Goal: Task Accomplishment & Management: Manage account settings

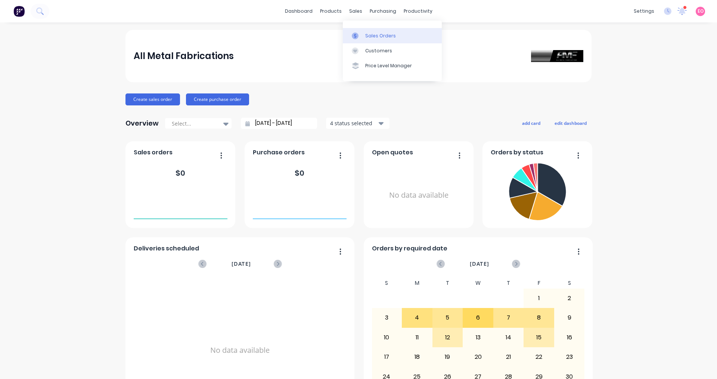
click at [347, 34] on div "Sales Orders" at bounding box center [380, 35] width 31 height 7
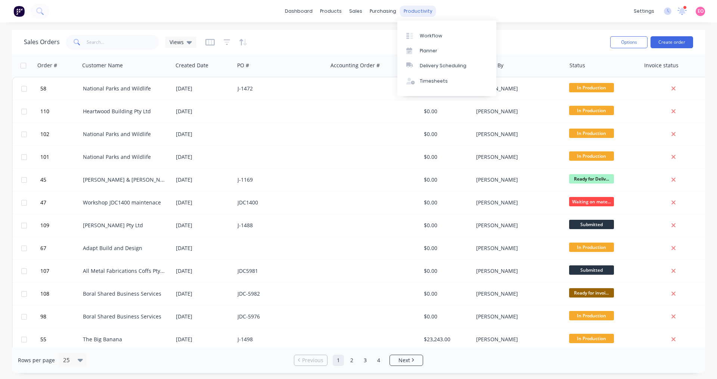
click at [347, 13] on div "productivity" at bounding box center [418, 11] width 36 height 11
click at [347, 32] on link "Workflow" at bounding box center [446, 35] width 99 height 15
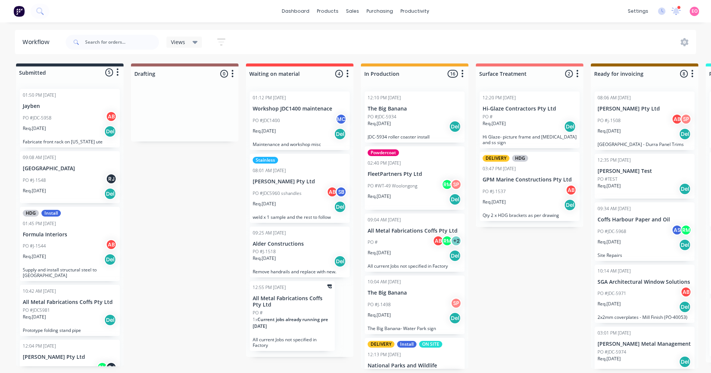
click at [347, 129] on div "Req. [DATE] Del" at bounding box center [645, 134] width 94 height 13
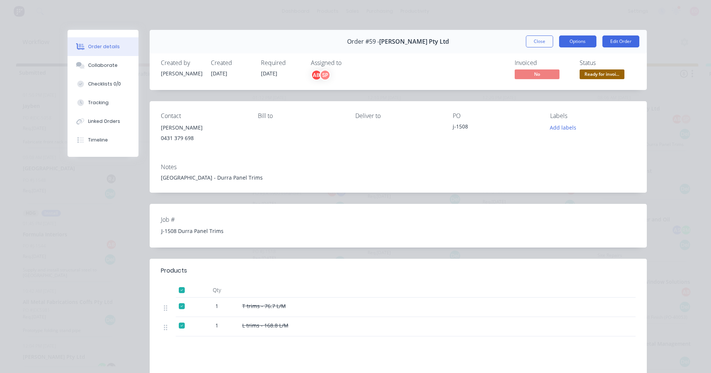
click at [347, 44] on button "Options" at bounding box center [577, 41] width 37 height 12
click at [347, 81] on div "Created by [PERSON_NAME] Created [DATE] Required [DATE] Assigned to AB SP Invoi…" at bounding box center [398, 70] width 497 height 40
click at [104, 71] on button "Collaborate" at bounding box center [103, 65] width 71 height 19
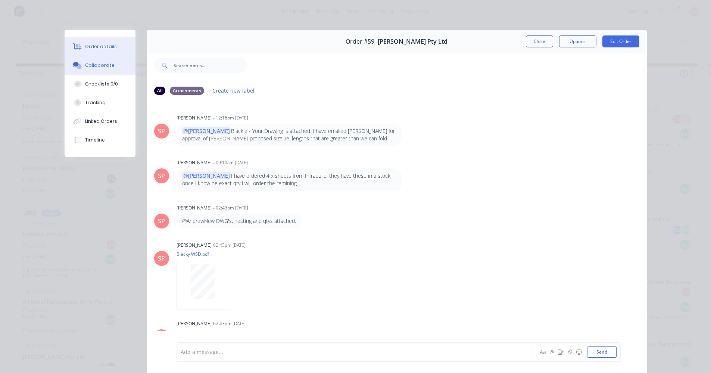
click at [105, 40] on button "Order details" at bounding box center [100, 46] width 71 height 19
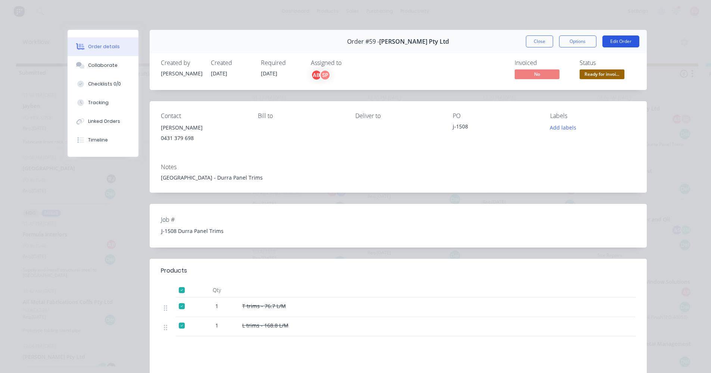
click at [347, 44] on button "Edit Order" at bounding box center [621, 41] width 37 height 12
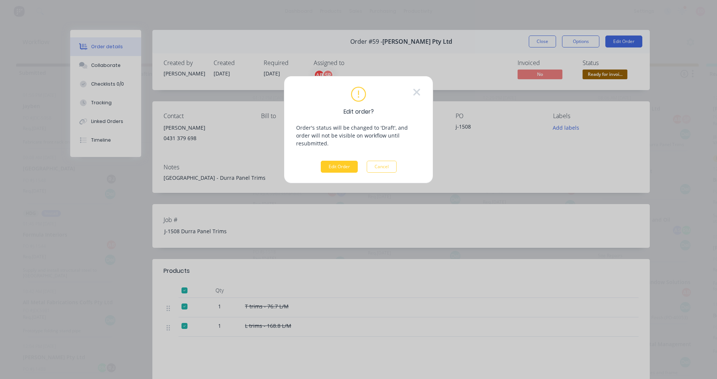
click at [345, 161] on button "Edit Order" at bounding box center [339, 167] width 37 height 12
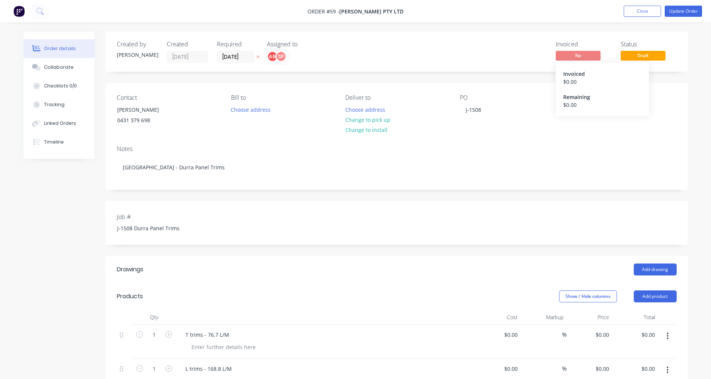
click at [347, 58] on span "No" at bounding box center [578, 55] width 45 height 9
click at [347, 56] on span "Draft" at bounding box center [643, 55] width 45 height 9
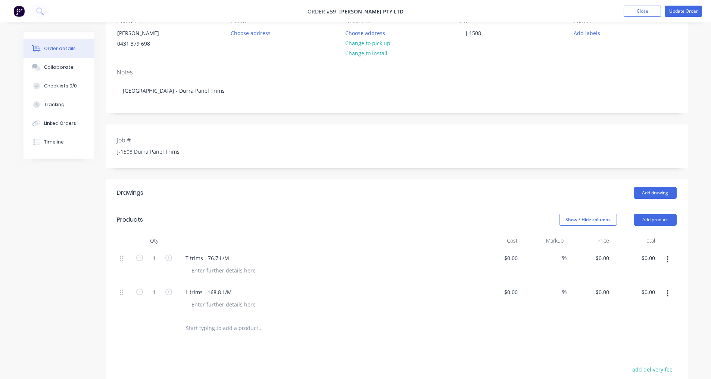
scroll to position [229, 0]
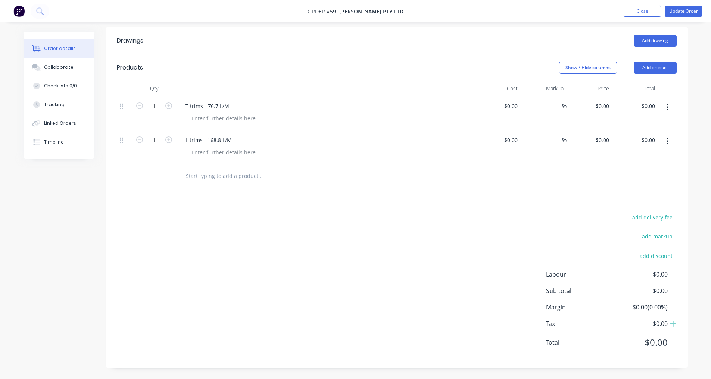
click at [347, 108] on button "button" at bounding box center [668, 106] width 18 height 13
click at [347, 191] on div "Drawings Add drawing Products Show / Hide columns Add product Qty Cost Markup P…" at bounding box center [397, 197] width 583 height 340
click at [347, 217] on button "add delivery fee" at bounding box center [653, 217] width 48 height 10
type input "1.00"
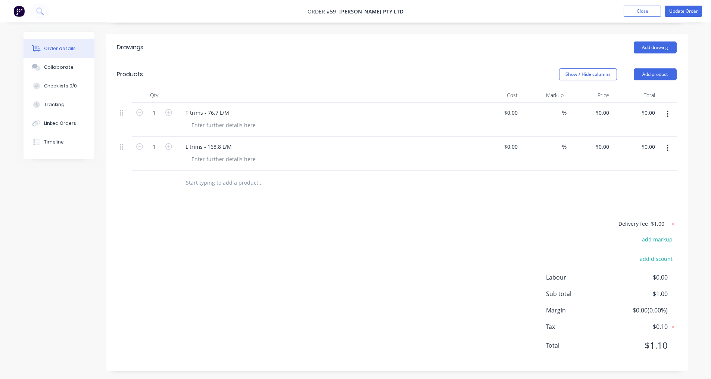
scroll to position [225, 0]
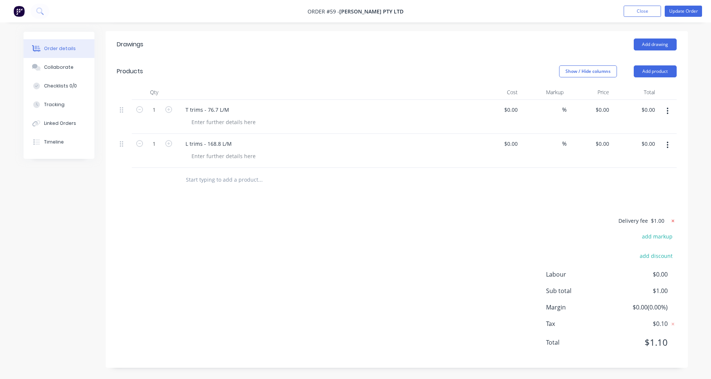
click at [347, 220] on icon at bounding box center [673, 220] width 7 height 7
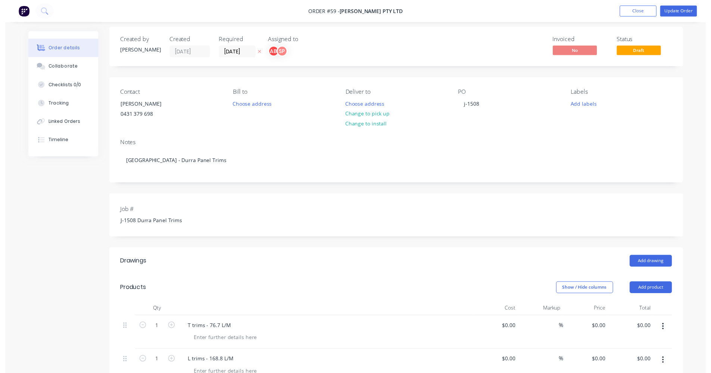
scroll to position [0, 0]
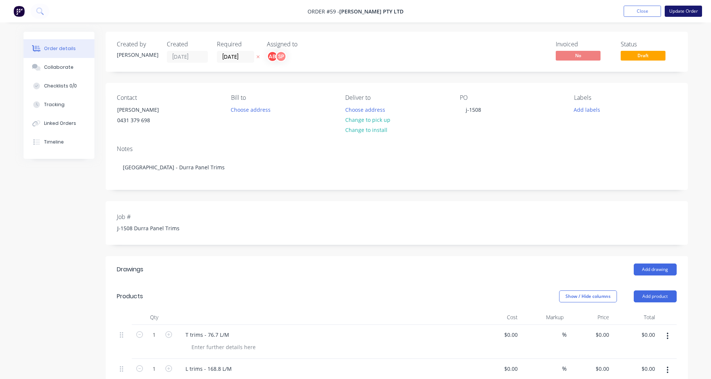
click at [347, 16] on button "Update Order" at bounding box center [683, 11] width 37 height 11
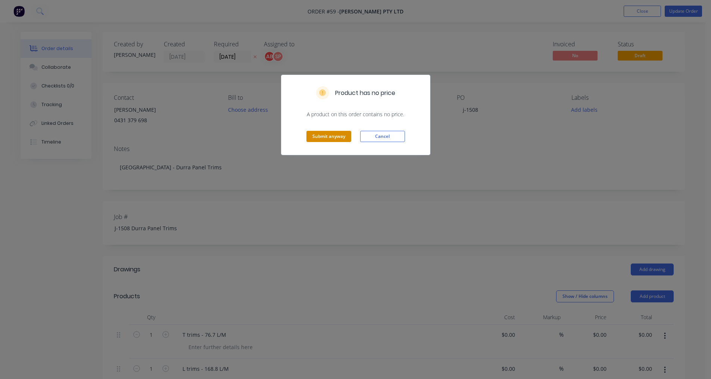
click at [333, 136] on button "Submit anyway" at bounding box center [329, 136] width 45 height 11
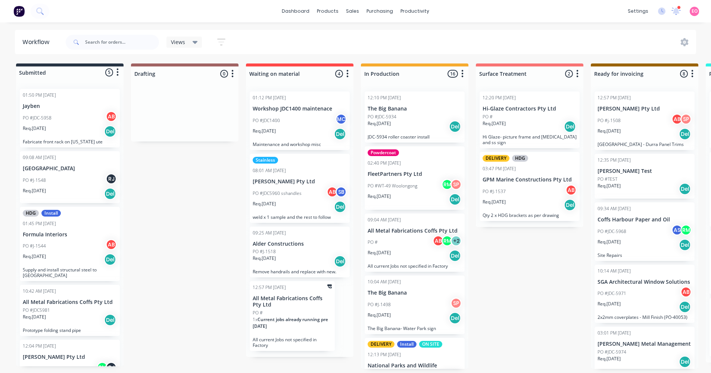
click at [347, 118] on div "PO #j-1508 AB SP" at bounding box center [645, 121] width 94 height 14
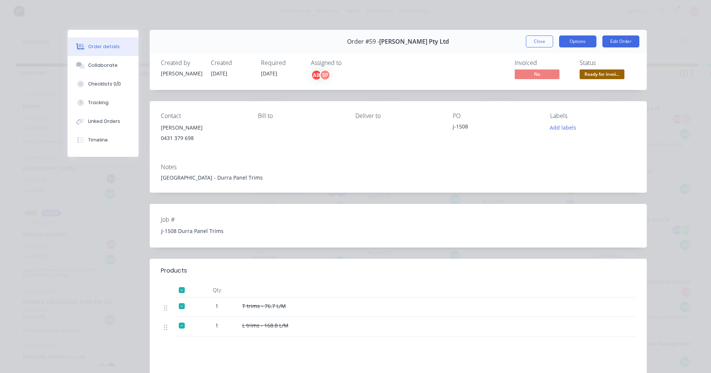
drag, startPoint x: 632, startPoint y: 118, endPoint x: 578, endPoint y: 44, distance: 91.5
click at [347, 44] on button "Options" at bounding box center [577, 41] width 37 height 12
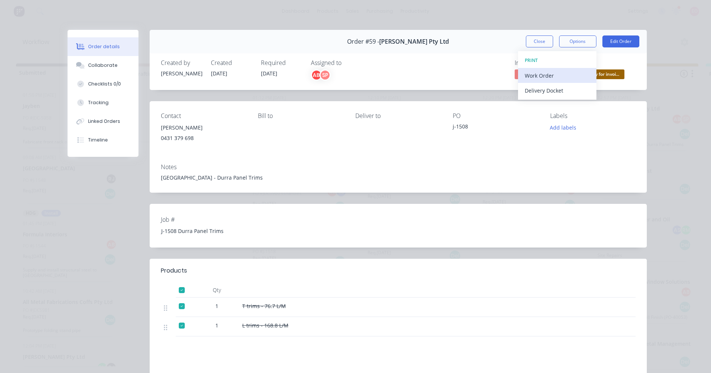
click at [347, 76] on div "Work Order" at bounding box center [557, 75] width 65 height 11
click at [347, 88] on div "Standard" at bounding box center [557, 90] width 65 height 11
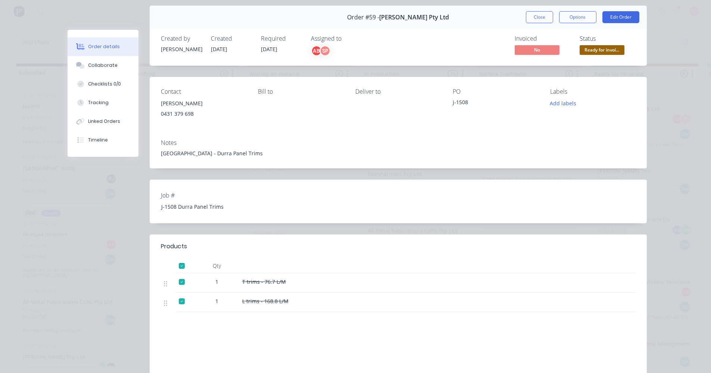
scroll to position [37, 0]
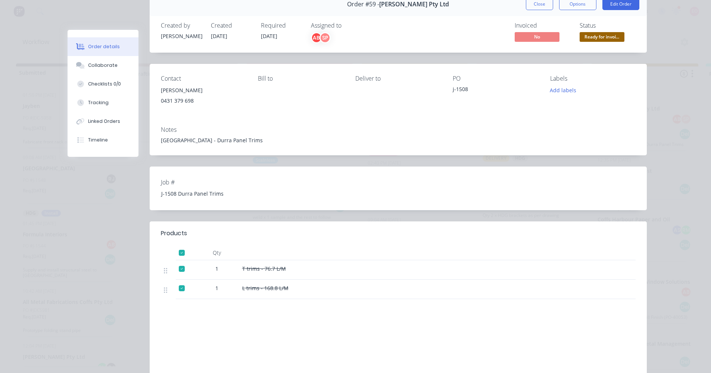
click at [195, 291] on div "1" at bounding box center [217, 289] width 45 height 19
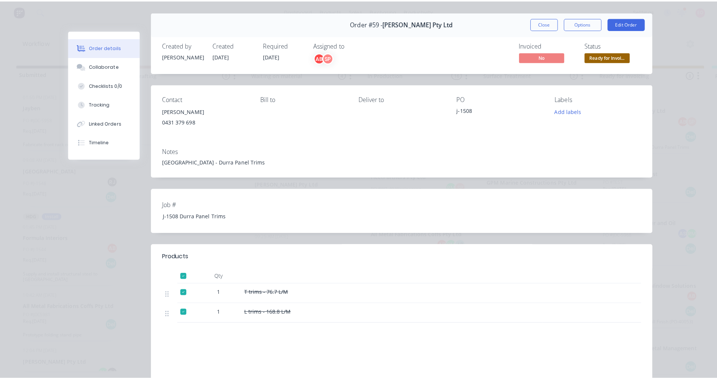
scroll to position [0, 0]
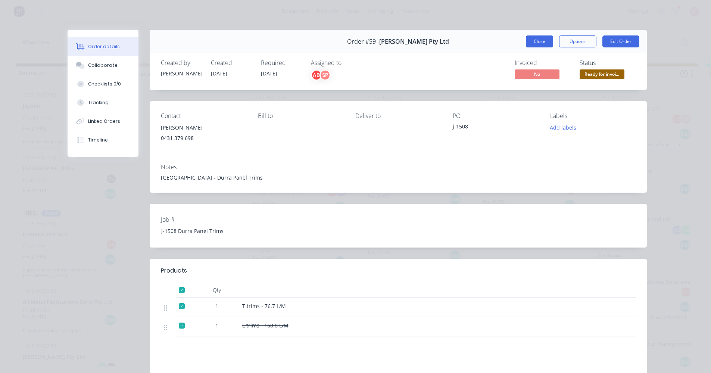
click at [347, 42] on button "Close" at bounding box center [539, 41] width 27 height 12
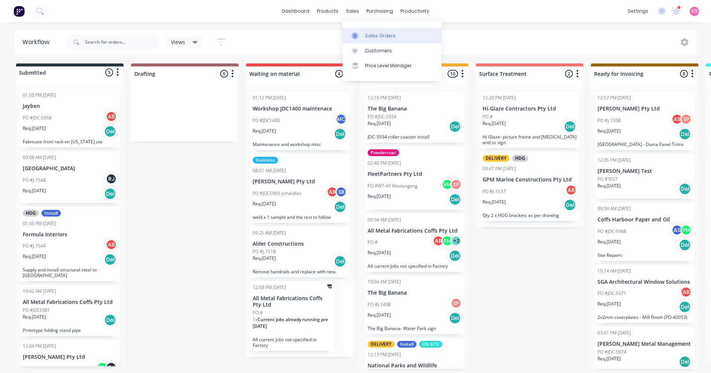
click at [347, 34] on div "Sales Orders" at bounding box center [380, 35] width 31 height 7
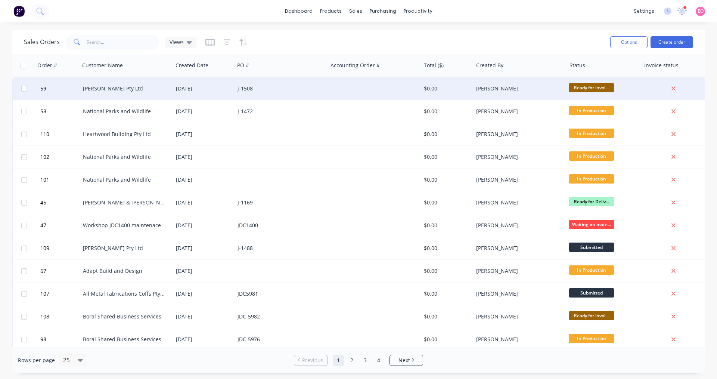
click at [347, 89] on span "Ready for invoi..." at bounding box center [591, 87] width 45 height 9
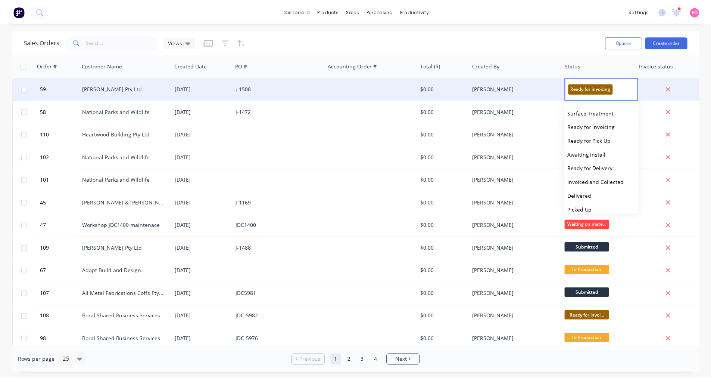
scroll to position [60, 0]
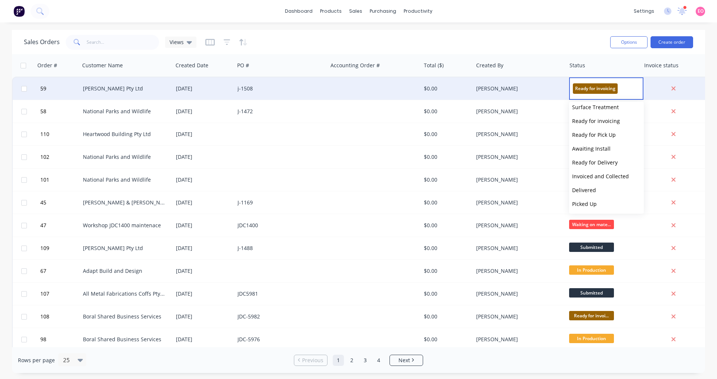
click at [347, 89] on div "[PERSON_NAME]" at bounding box center [517, 88] width 83 height 7
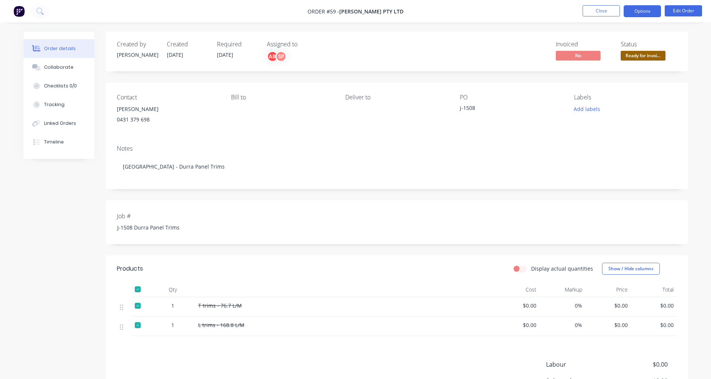
click at [347, 13] on button "Options" at bounding box center [642, 11] width 37 height 12
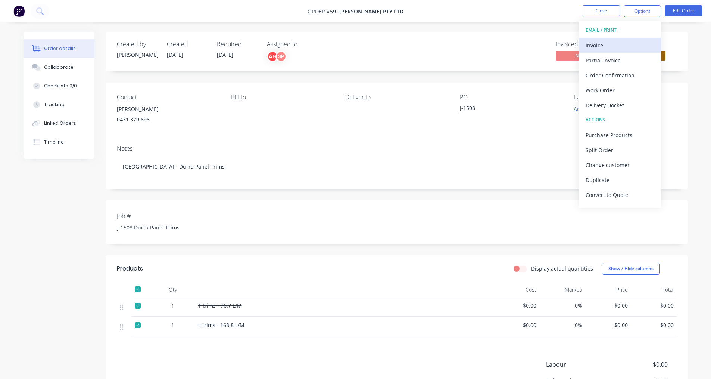
click at [347, 48] on div "Invoice" at bounding box center [620, 45] width 69 height 11
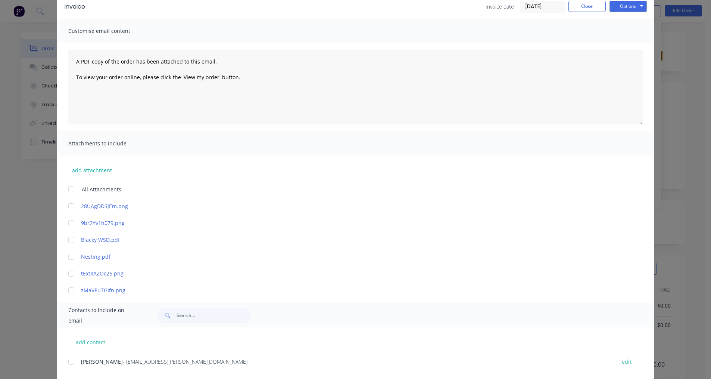
scroll to position [52, 0]
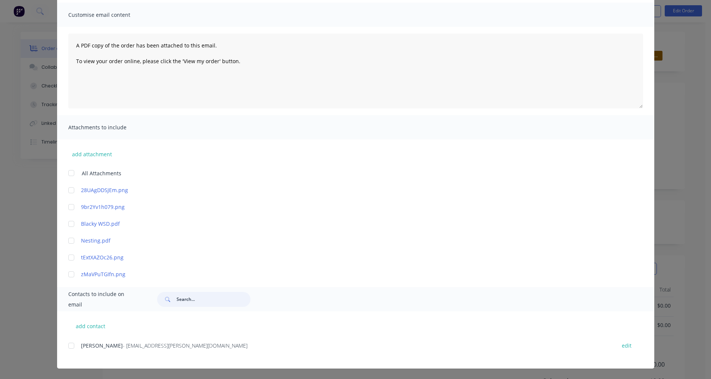
click at [188, 300] on input "text" at bounding box center [214, 299] width 74 height 15
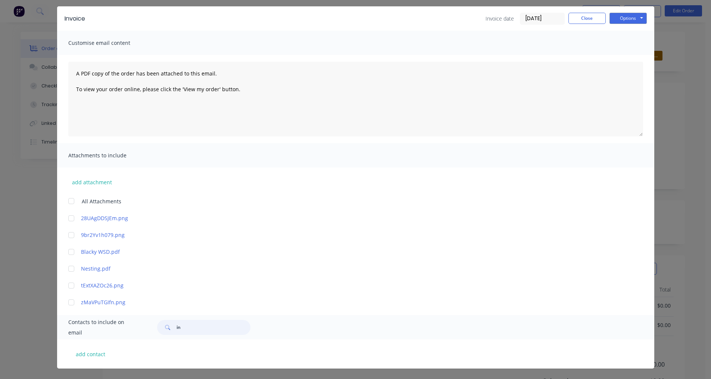
type input "i"
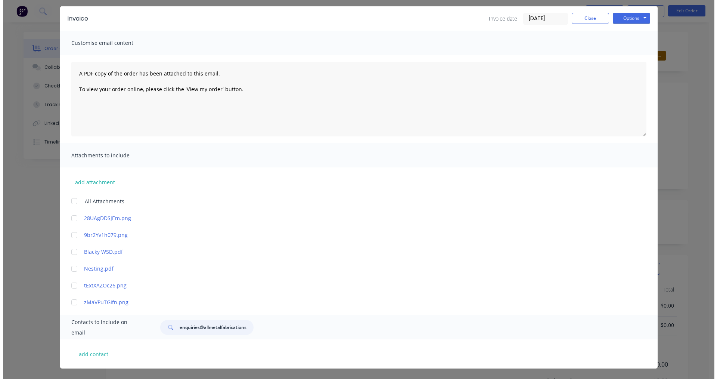
scroll to position [0, 0]
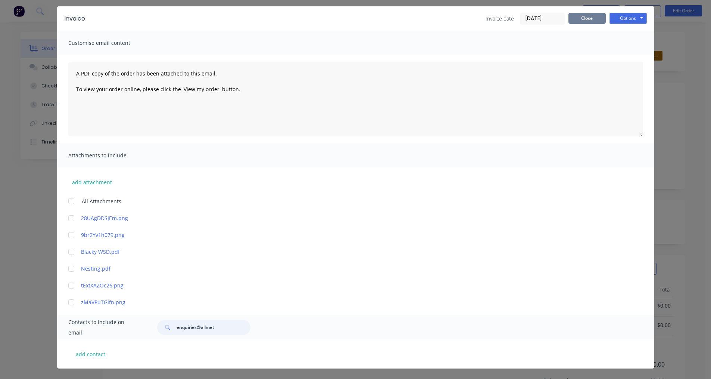
type input "enquiries@allmet"
click at [347, 21] on button "Close" at bounding box center [587, 18] width 37 height 11
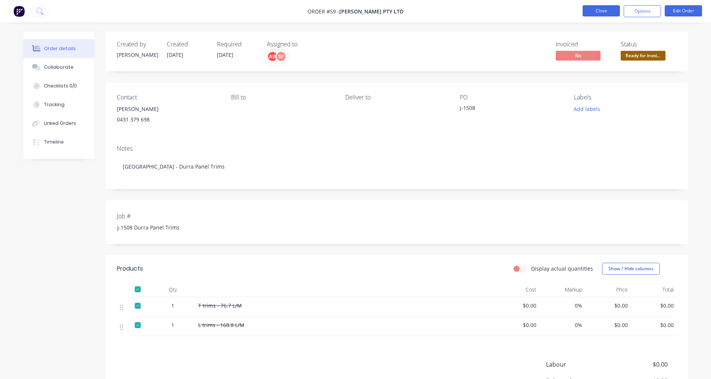
click at [347, 11] on button "Close" at bounding box center [601, 10] width 37 height 11
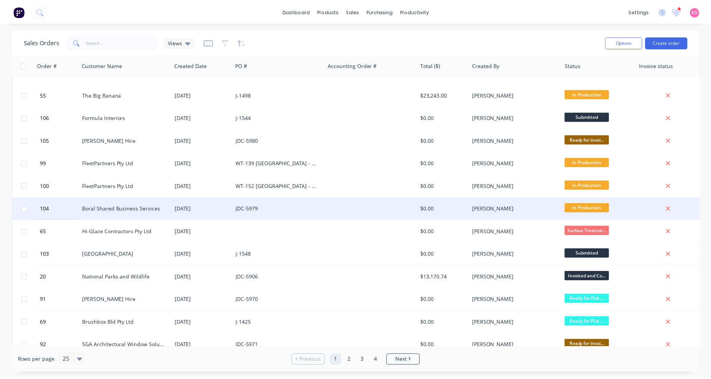
scroll to position [303, 0]
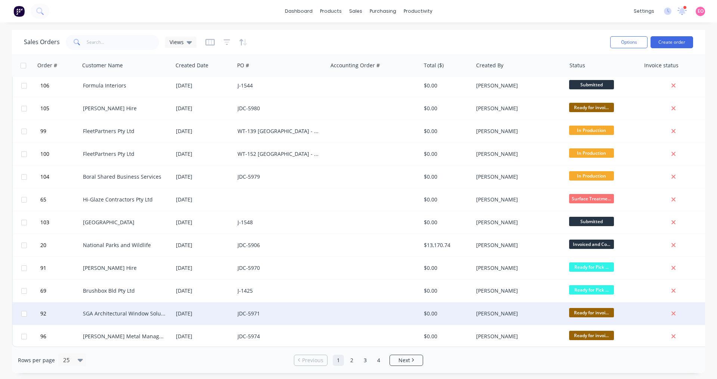
click at [130, 313] on div "SGA Architectural Window Solutions" at bounding box center [124, 313] width 83 height 7
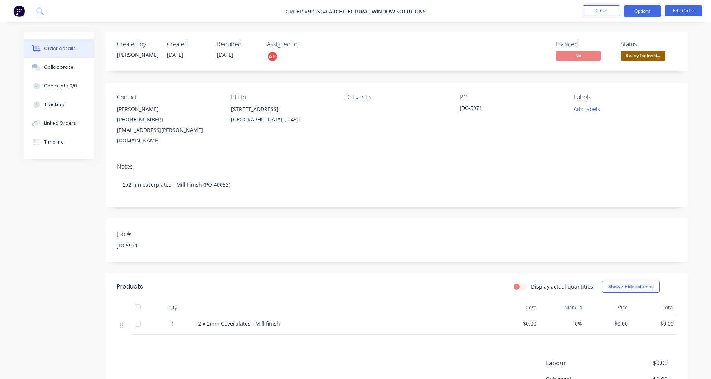
click at [347, 10] on button "Options" at bounding box center [642, 11] width 37 height 12
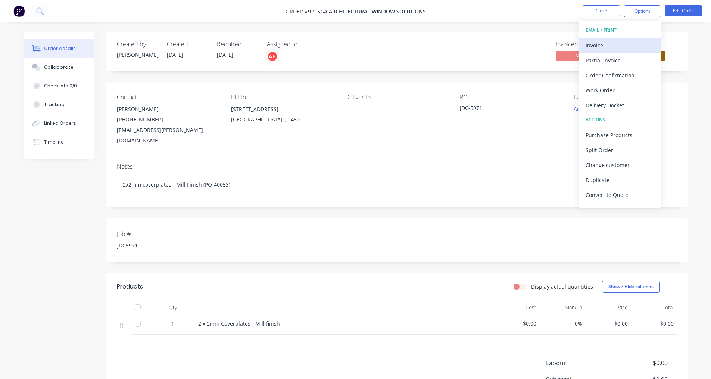
click at [347, 41] on div "Invoice" at bounding box center [620, 45] width 69 height 11
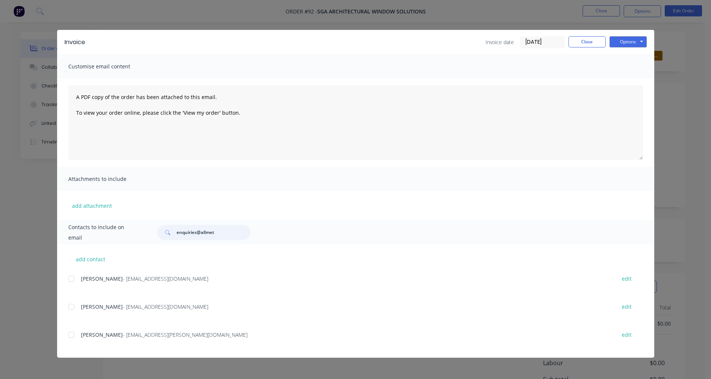
click at [230, 230] on input "enquiries@allmet" at bounding box center [214, 232] width 74 height 15
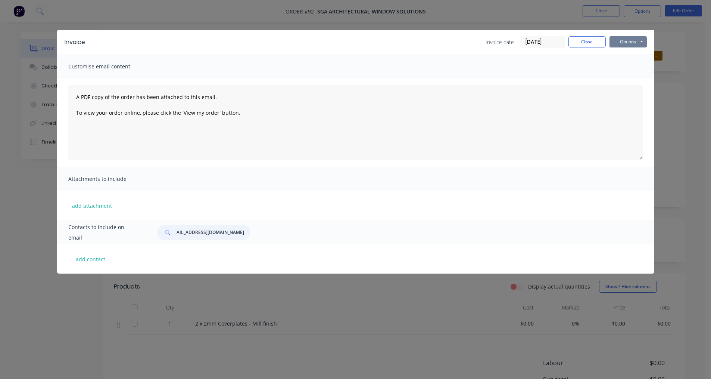
type input "[EMAIL_ADDRESS][DOMAIN_NAME]"
click at [347, 46] on button "Options" at bounding box center [628, 41] width 37 height 11
click at [347, 56] on button "Preview" at bounding box center [634, 55] width 48 height 12
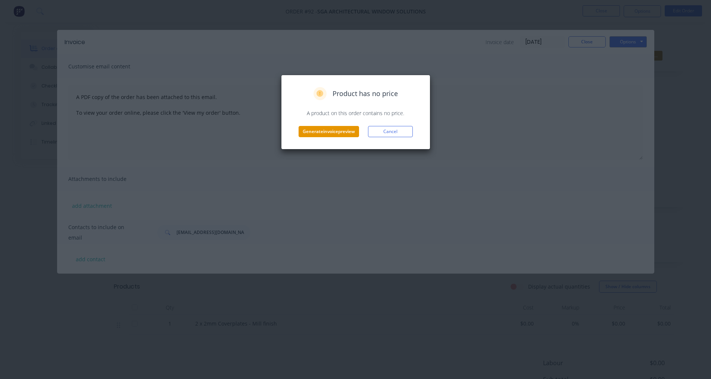
click at [339, 132] on button "Generate invoice preview" at bounding box center [329, 131] width 60 height 11
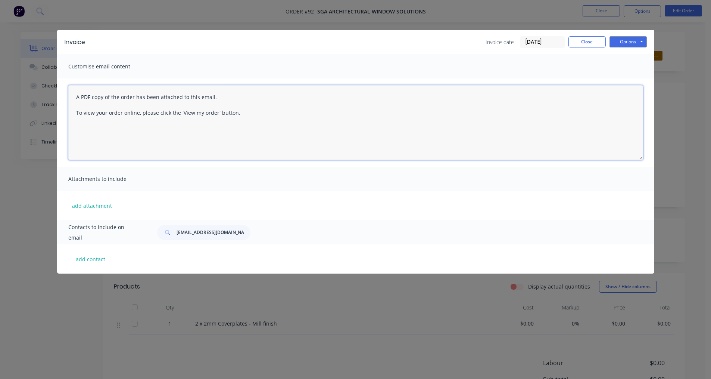
click at [148, 119] on textarea "A PDF copy of the order has been attached to this email. To view your order onl…" at bounding box center [355, 122] width 575 height 75
click at [104, 113] on textarea "A PDF copy of the order has been attached to this email. To view your order onl…" at bounding box center [355, 122] width 575 height 75
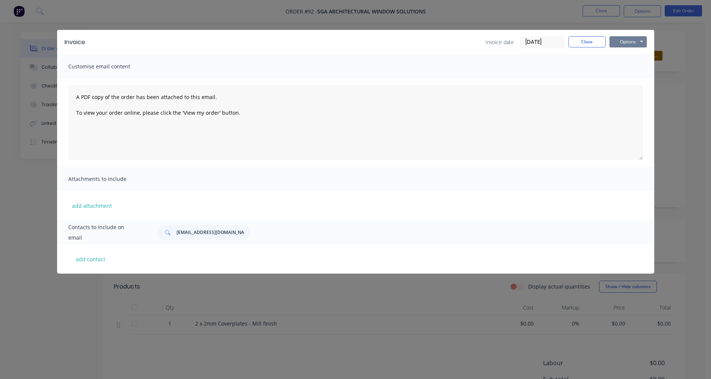
click at [347, 41] on button "Options" at bounding box center [628, 41] width 37 height 11
click at [347, 57] on button "Preview" at bounding box center [634, 55] width 48 height 12
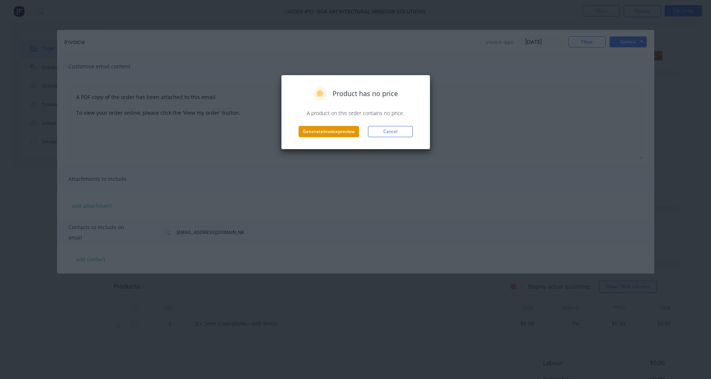
click at [327, 129] on button "Generate invoice preview" at bounding box center [329, 131] width 60 height 11
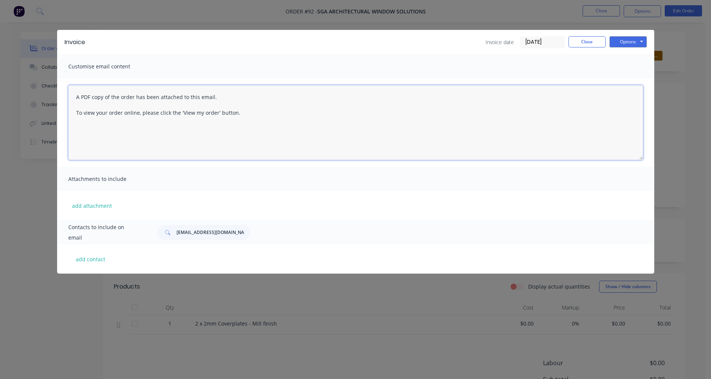
click at [347, 90] on textarea "A PDF copy of the order has been attached to this email. To view your order onl…" at bounding box center [355, 122] width 575 height 75
click at [130, 106] on textarea "A PDF copy of the order has been attached to this email. To view your order onl…" at bounding box center [355, 122] width 575 height 75
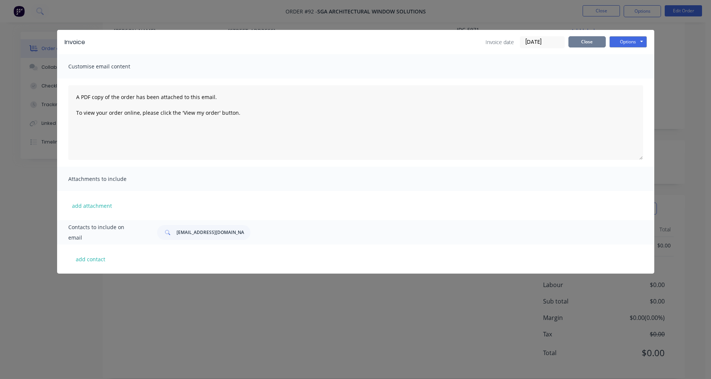
click at [347, 40] on button "Close" at bounding box center [587, 41] width 37 height 11
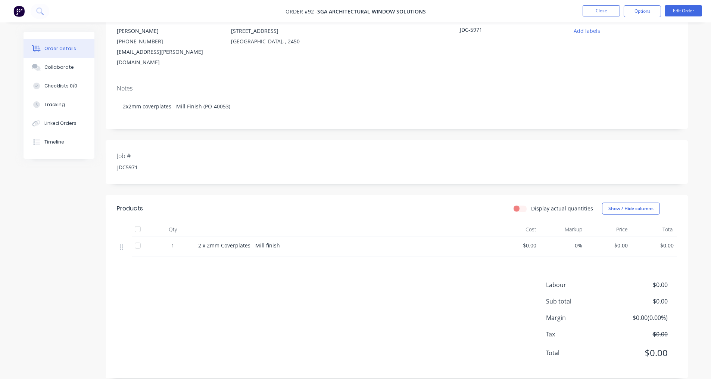
scroll to position [0, 0]
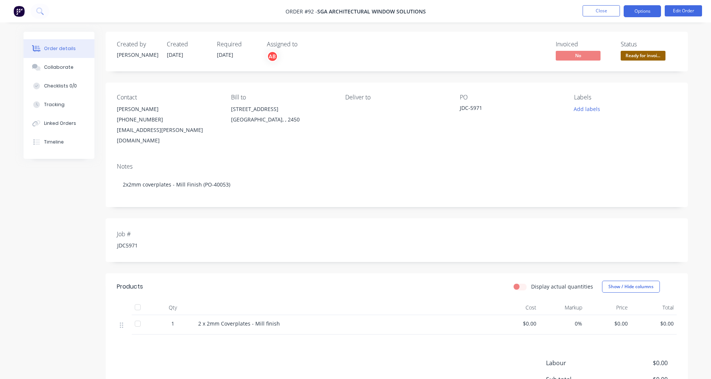
click at [347, 13] on button "Options" at bounding box center [642, 11] width 37 height 12
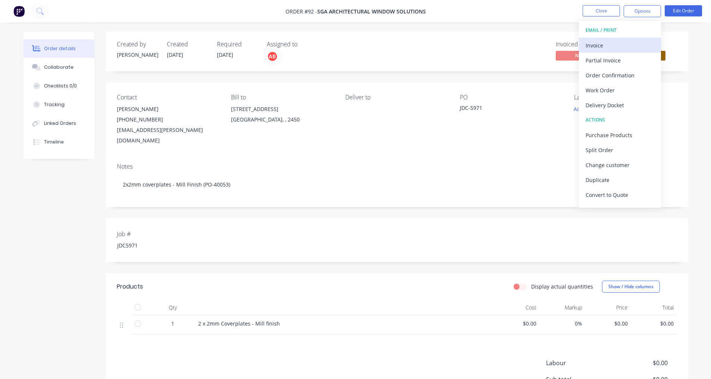
click at [347, 44] on div "Invoice" at bounding box center [620, 45] width 69 height 11
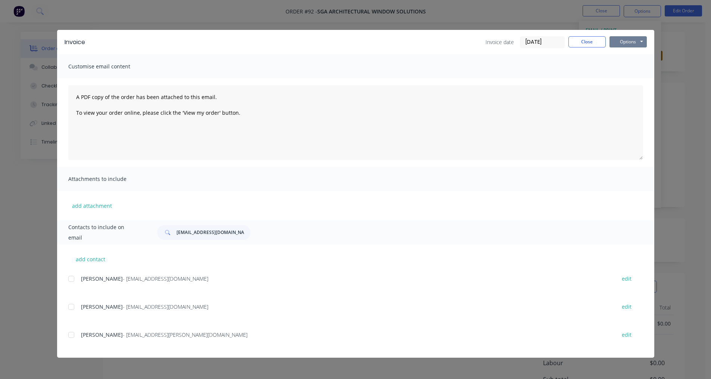
click at [347, 45] on button "Options" at bounding box center [628, 41] width 37 height 11
click at [347, 49] on button "Preview" at bounding box center [634, 55] width 48 height 12
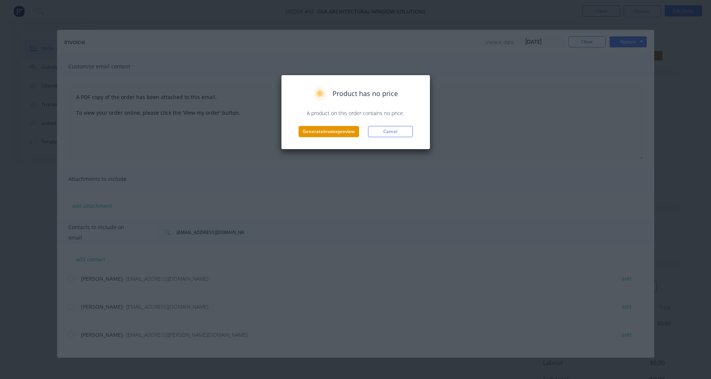
click at [325, 134] on button "Generate invoice preview" at bounding box center [329, 131] width 60 height 11
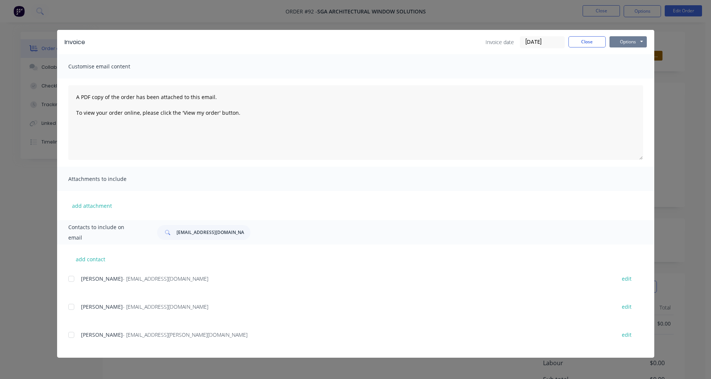
click at [347, 38] on button "Options" at bounding box center [628, 41] width 37 height 11
click at [347, 42] on button "Close" at bounding box center [587, 41] width 37 height 11
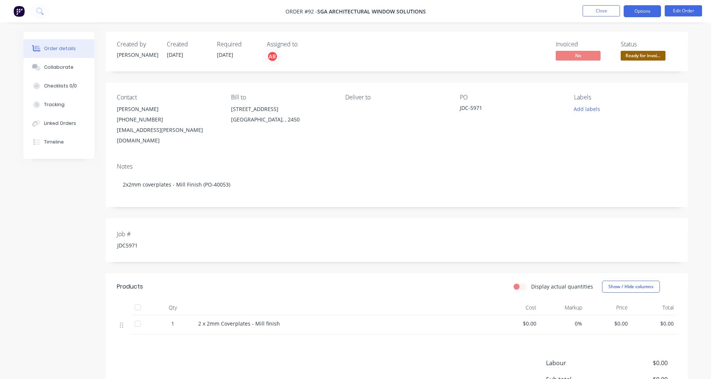
click at [347, 12] on button "Options" at bounding box center [642, 11] width 37 height 12
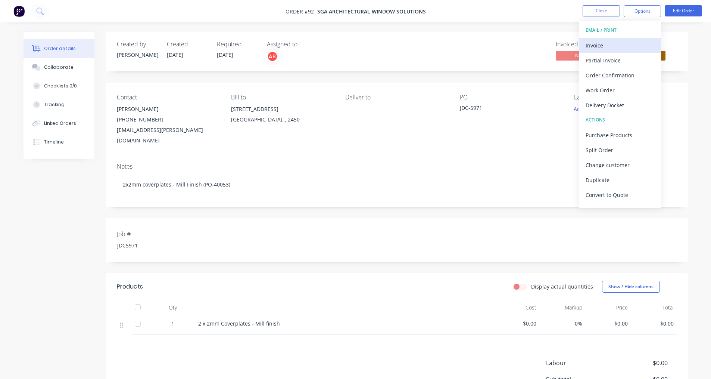
click at [347, 45] on div "Invoice" at bounding box center [620, 45] width 69 height 11
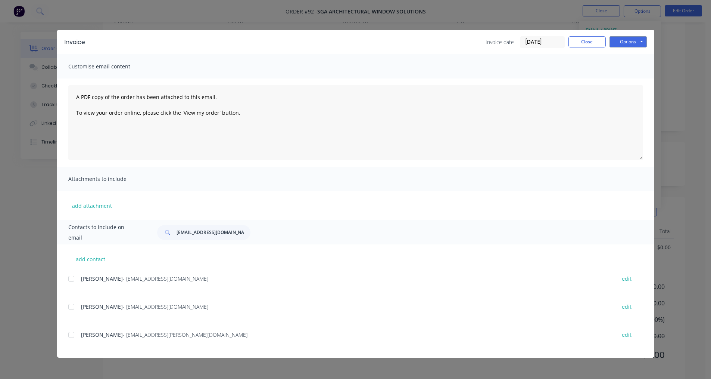
scroll to position [78, 0]
click at [347, 159] on textarea "A PDF copy of the order has been attached to this email. To view your order onl…" at bounding box center [355, 122] width 575 height 75
click at [347, 43] on button "Options" at bounding box center [628, 41] width 37 height 11
click at [347, 42] on button "Close" at bounding box center [587, 41] width 37 height 11
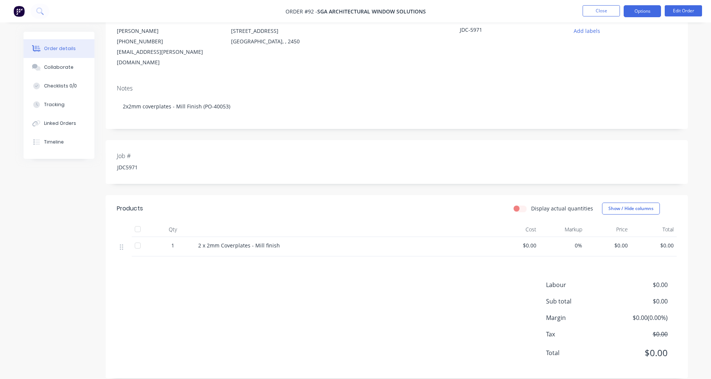
click at [347, 7] on button "Options" at bounding box center [642, 11] width 37 height 12
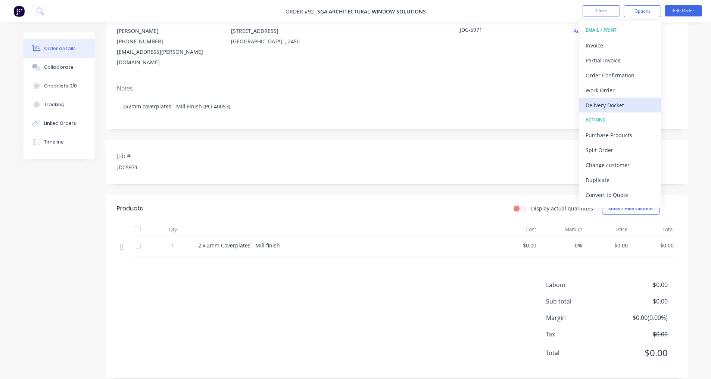
scroll to position [11, 0]
click at [347, 85] on div "Notes" at bounding box center [397, 88] width 560 height 7
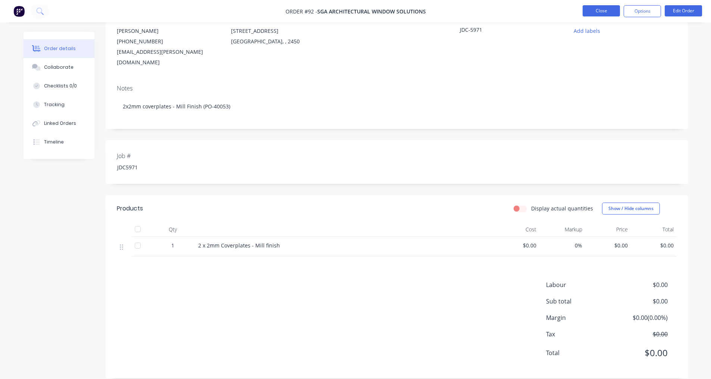
click at [347, 13] on button "Close" at bounding box center [601, 10] width 37 height 11
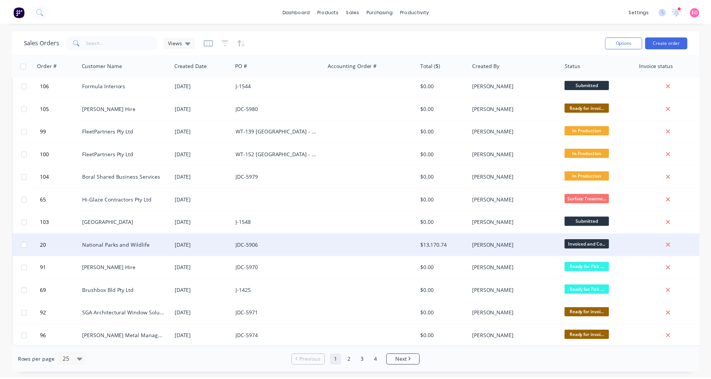
scroll to position [303, 0]
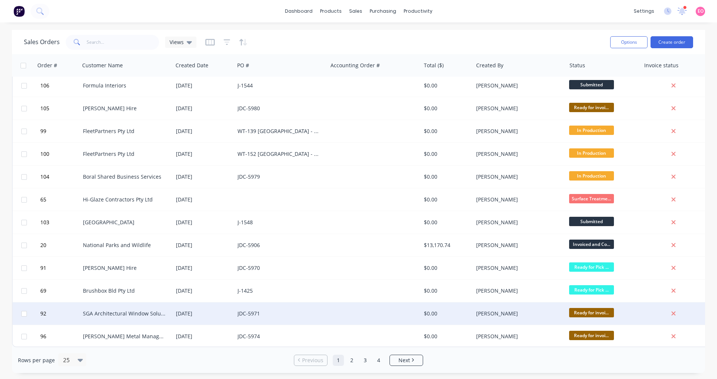
click at [321, 310] on div "JDC-5971" at bounding box center [281, 313] width 87 height 7
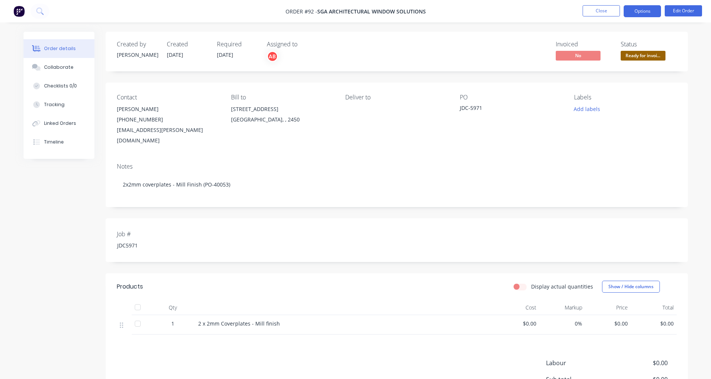
click at [347, 9] on button "Options" at bounding box center [642, 11] width 37 height 12
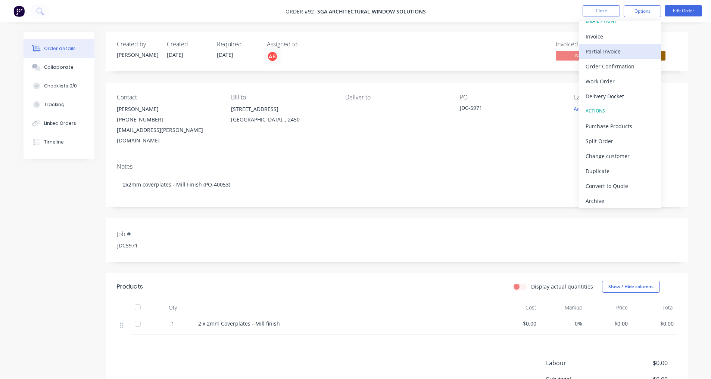
scroll to position [11, 0]
click at [347, 33] on div "Invoice" at bounding box center [620, 34] width 69 height 11
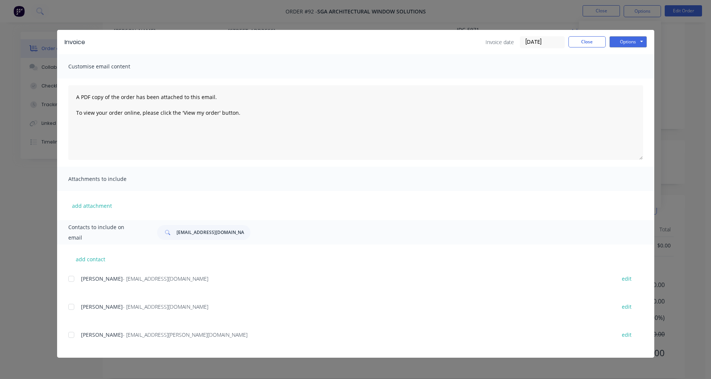
scroll to position [0, 0]
click at [347, 45] on button "Close" at bounding box center [587, 41] width 37 height 11
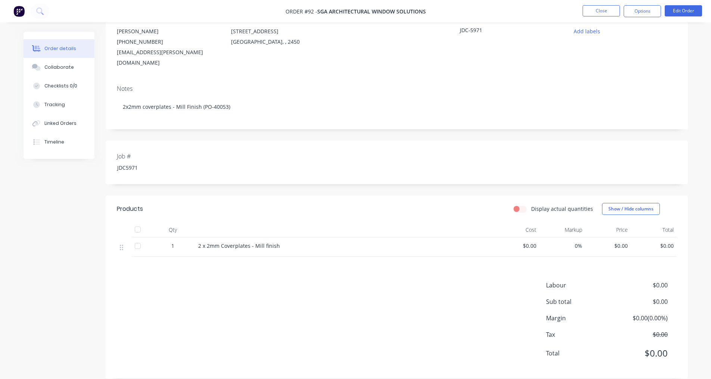
scroll to position [78, 0]
click at [347, 9] on button "Options" at bounding box center [642, 11] width 37 height 12
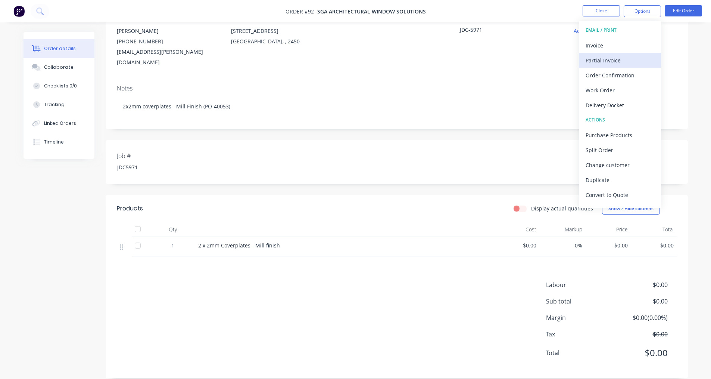
click at [347, 65] on div "Partial Invoice" at bounding box center [620, 60] width 69 height 11
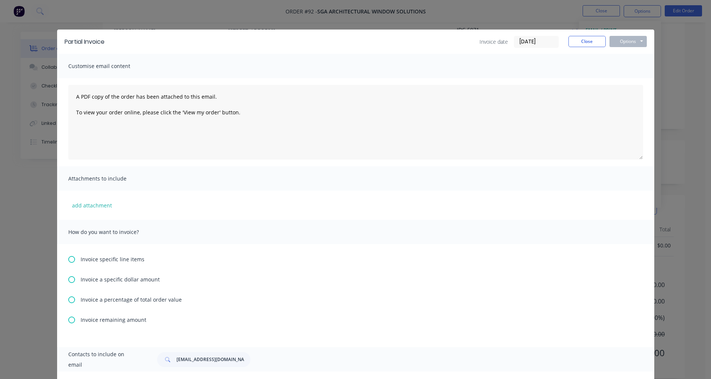
scroll to position [0, 0]
click at [347, 43] on button "Close" at bounding box center [587, 41] width 37 height 11
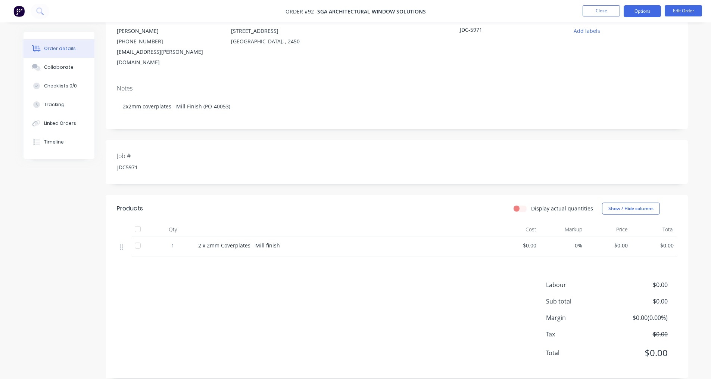
click at [347, 16] on button "Options" at bounding box center [642, 11] width 37 height 12
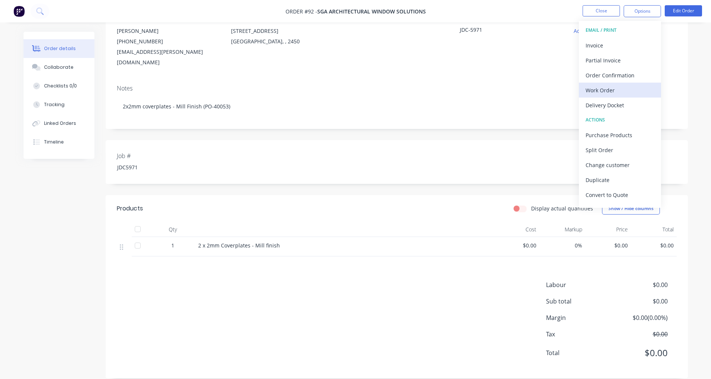
click at [347, 91] on div "Work Order" at bounding box center [620, 90] width 69 height 11
click at [347, 92] on div "Custom" at bounding box center [620, 90] width 69 height 11
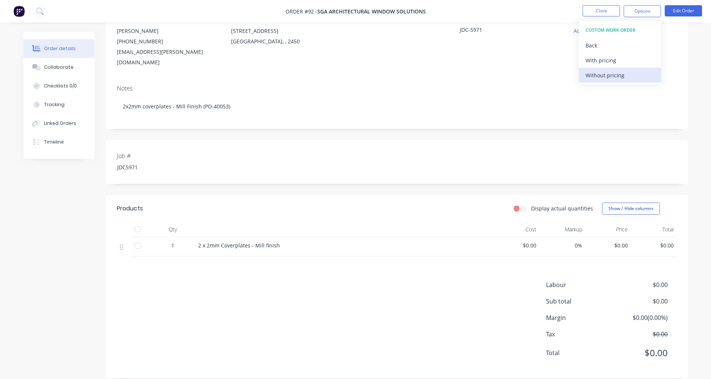
click at [347, 73] on div "Without pricing" at bounding box center [620, 75] width 69 height 11
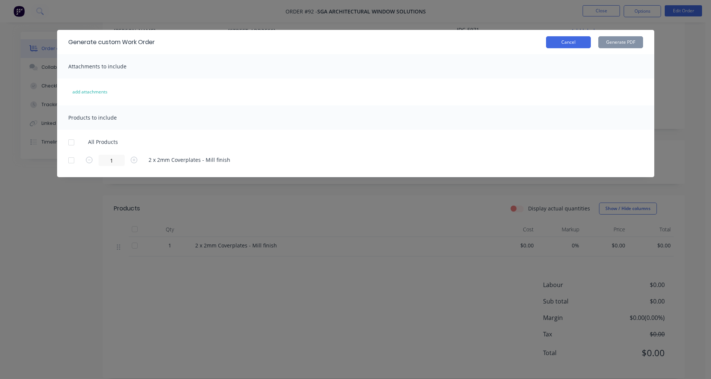
click at [347, 44] on button "Cancel" at bounding box center [568, 42] width 45 height 12
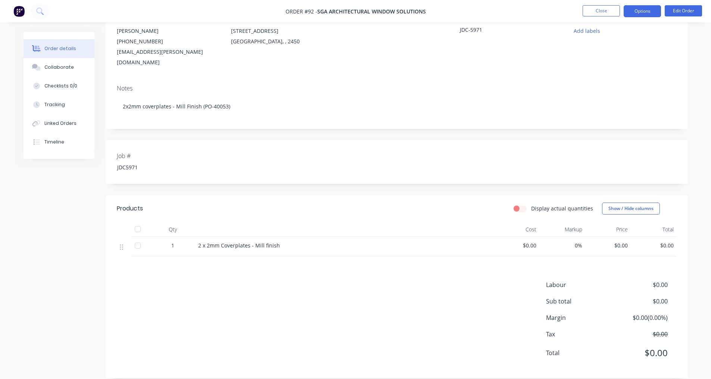
click at [347, 12] on button "Options" at bounding box center [642, 11] width 37 height 12
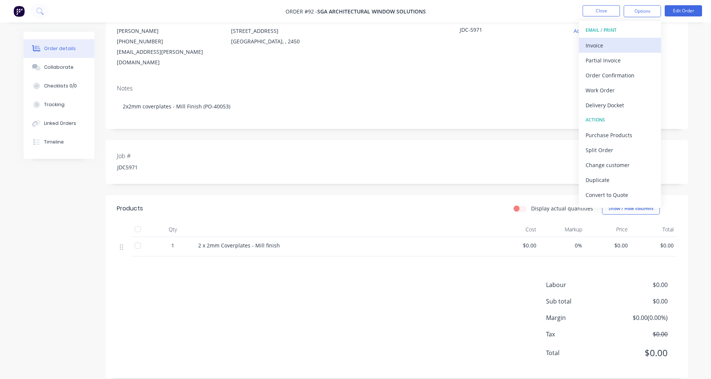
click at [347, 40] on div "Invoice" at bounding box center [620, 45] width 69 height 11
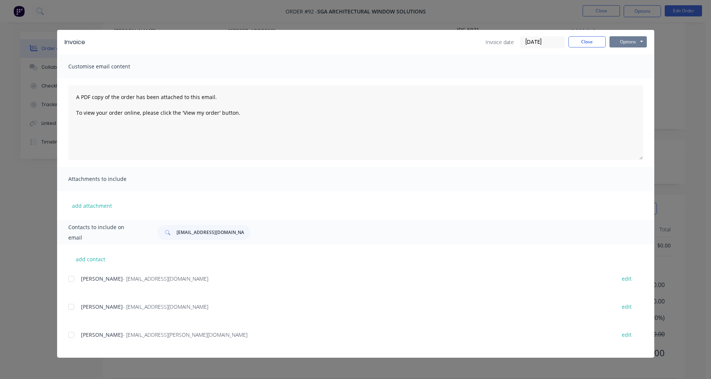
click at [347, 37] on button "Options" at bounding box center [628, 41] width 37 height 11
click at [347, 56] on button "Preview" at bounding box center [634, 55] width 48 height 12
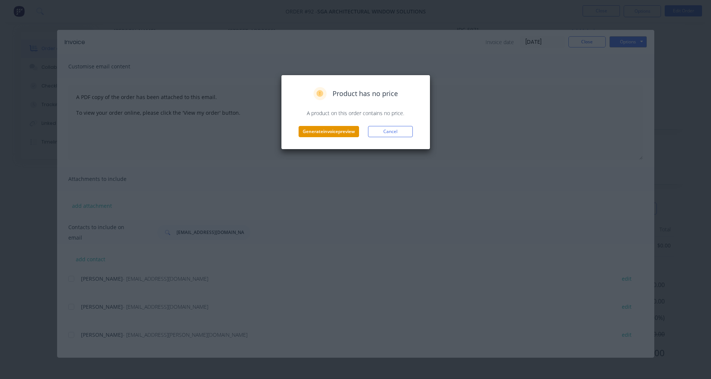
click at [341, 131] on button "Generate invoice preview" at bounding box center [329, 131] width 60 height 11
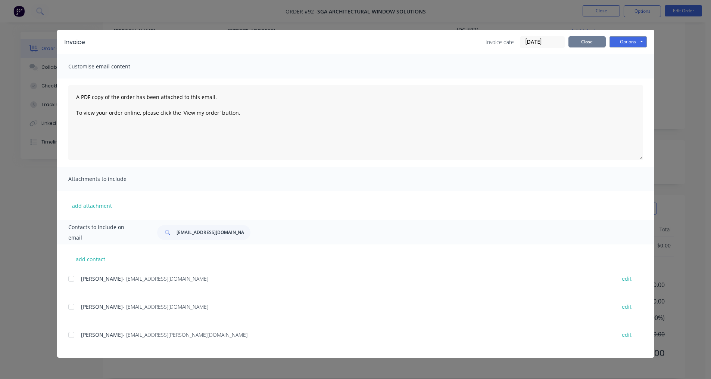
click at [347, 43] on button "Close" at bounding box center [587, 41] width 37 height 11
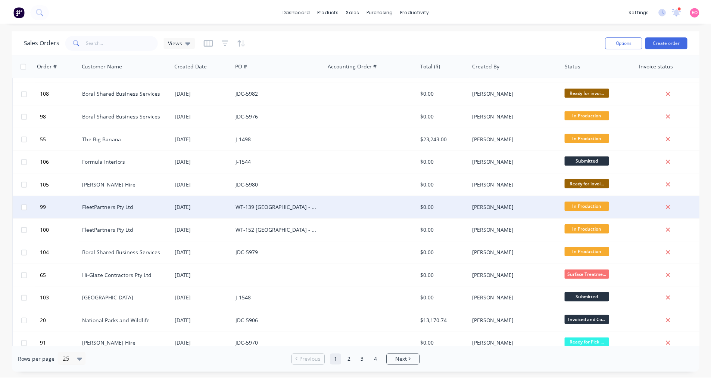
scroll to position [303, 0]
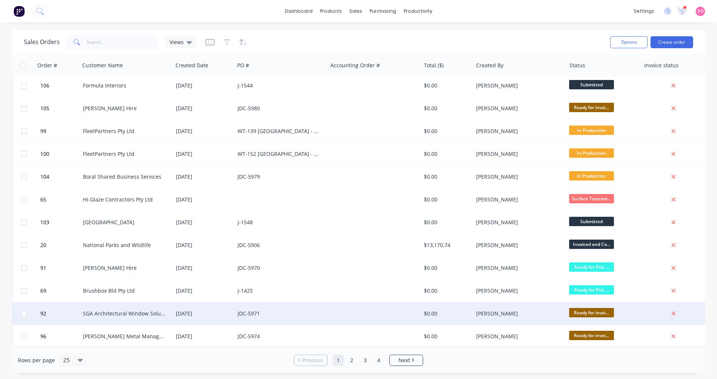
click at [347, 308] on span "Ready for invoi..." at bounding box center [591, 312] width 45 height 9
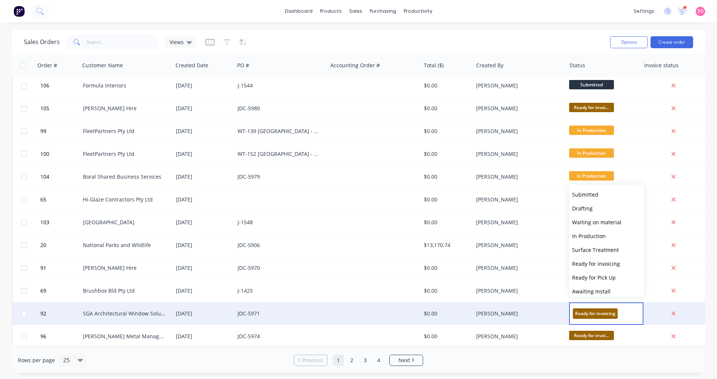
click at [347, 310] on div "[PERSON_NAME]" at bounding box center [517, 313] width 83 height 7
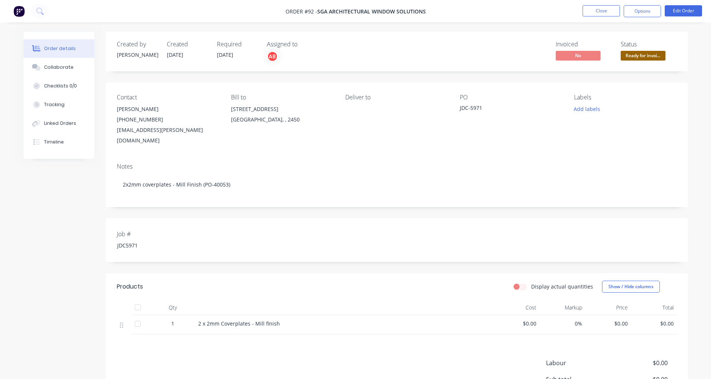
drag, startPoint x: 660, startPoint y: 63, endPoint x: 660, endPoint y: 59, distance: 4.1
click at [347, 63] on div "Created by [PERSON_NAME] Created [DATE] Required [DATE] Assigned to AB Invoiced…" at bounding box center [397, 52] width 583 height 40
click at [347, 58] on span "Ready for invoi..." at bounding box center [643, 55] width 45 height 9
click at [347, 63] on div "Created by [PERSON_NAME] Created [DATE] Required [DATE] Assigned to AB Invoiced…" at bounding box center [397, 52] width 583 height 40
click at [347, 8] on button "Options" at bounding box center [642, 11] width 37 height 12
